Goal: Task Accomplishment & Management: Manage account settings

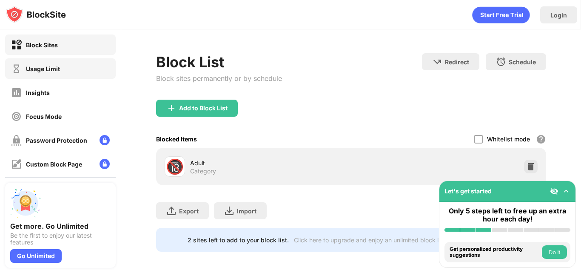
click at [67, 75] on div "Usage Limit" at bounding box center [60, 68] width 111 height 20
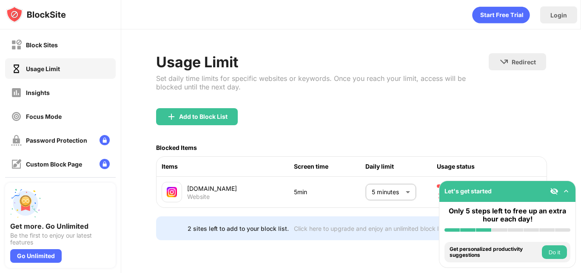
click at [395, 190] on body "Block Sites Usage Limit Insights Focus Mode Password Protection Custom Block Pa…" at bounding box center [290, 136] width 581 height 273
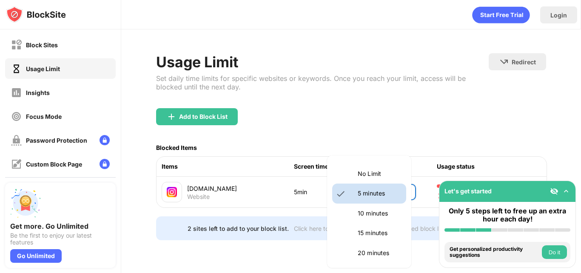
click at [387, 230] on p "15 minutes" at bounding box center [379, 232] width 43 height 9
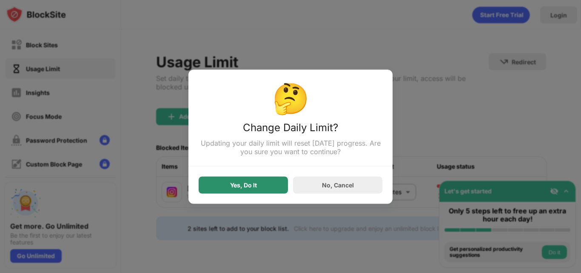
click at [258, 190] on div "Yes, Do It" at bounding box center [243, 184] width 89 height 17
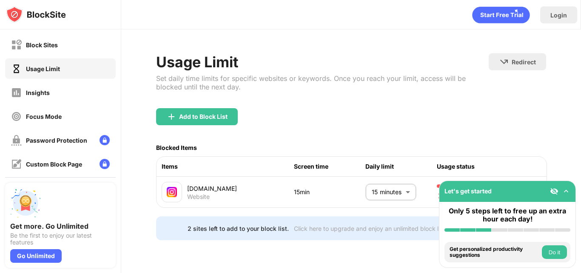
click at [392, 190] on body "Block Sites Usage Limit Insights Focus Mode Password Protection Custom Block Pa…" at bounding box center [290, 136] width 581 height 273
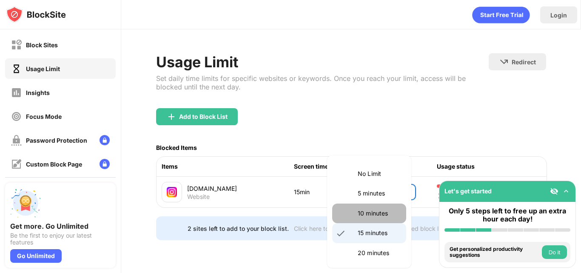
click at [370, 212] on p "10 minutes" at bounding box center [379, 212] width 43 height 9
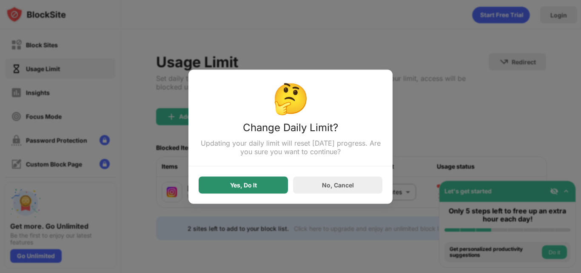
click at [244, 186] on div "Yes, Do It" at bounding box center [243, 184] width 27 height 7
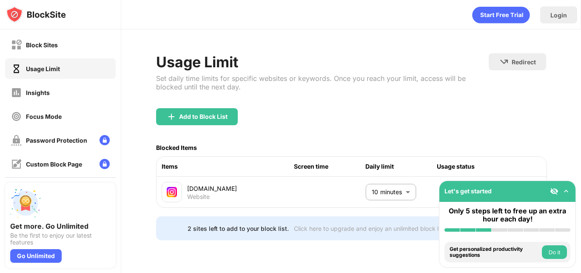
click at [399, 189] on body "Block Sites Usage Limit Insights Focus Mode Password Protection Custom Block Pa…" at bounding box center [290, 136] width 581 height 273
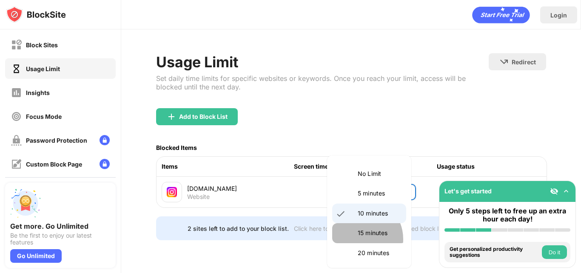
click at [360, 239] on li "15 minutes" at bounding box center [369, 233] width 74 height 20
type input "**"
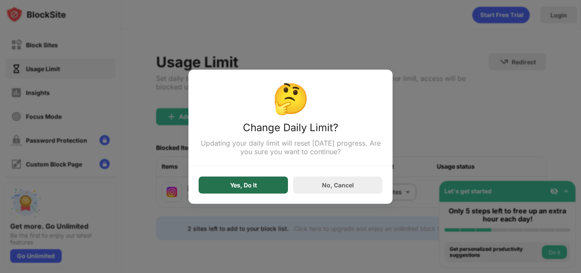
click at [260, 191] on div "Yes, Do It" at bounding box center [243, 184] width 89 height 17
